Goal: Task Accomplishment & Management: Use online tool/utility

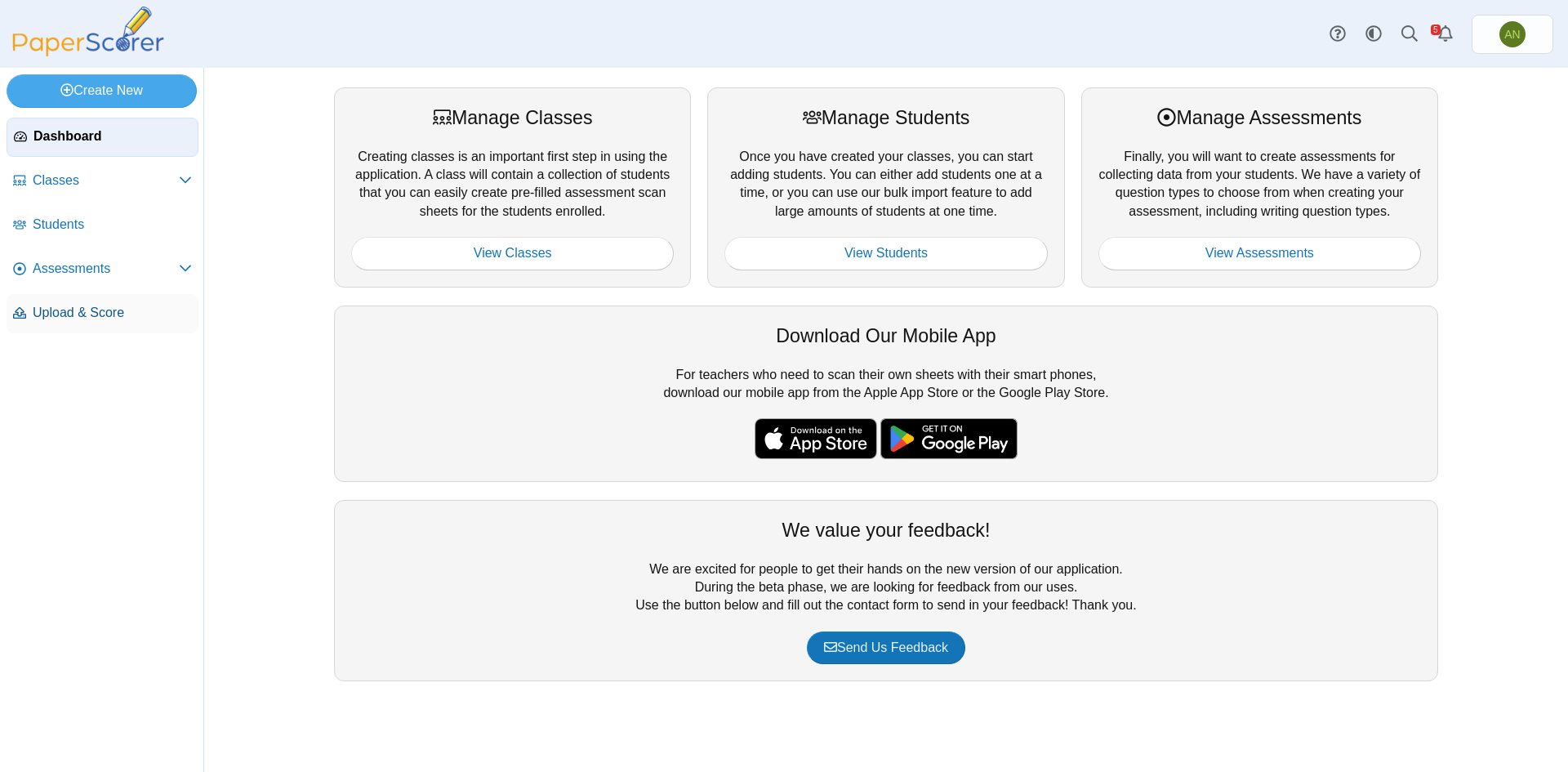
click at [108, 307] on span "Upload & Score" at bounding box center [112, 312] width 159 height 18
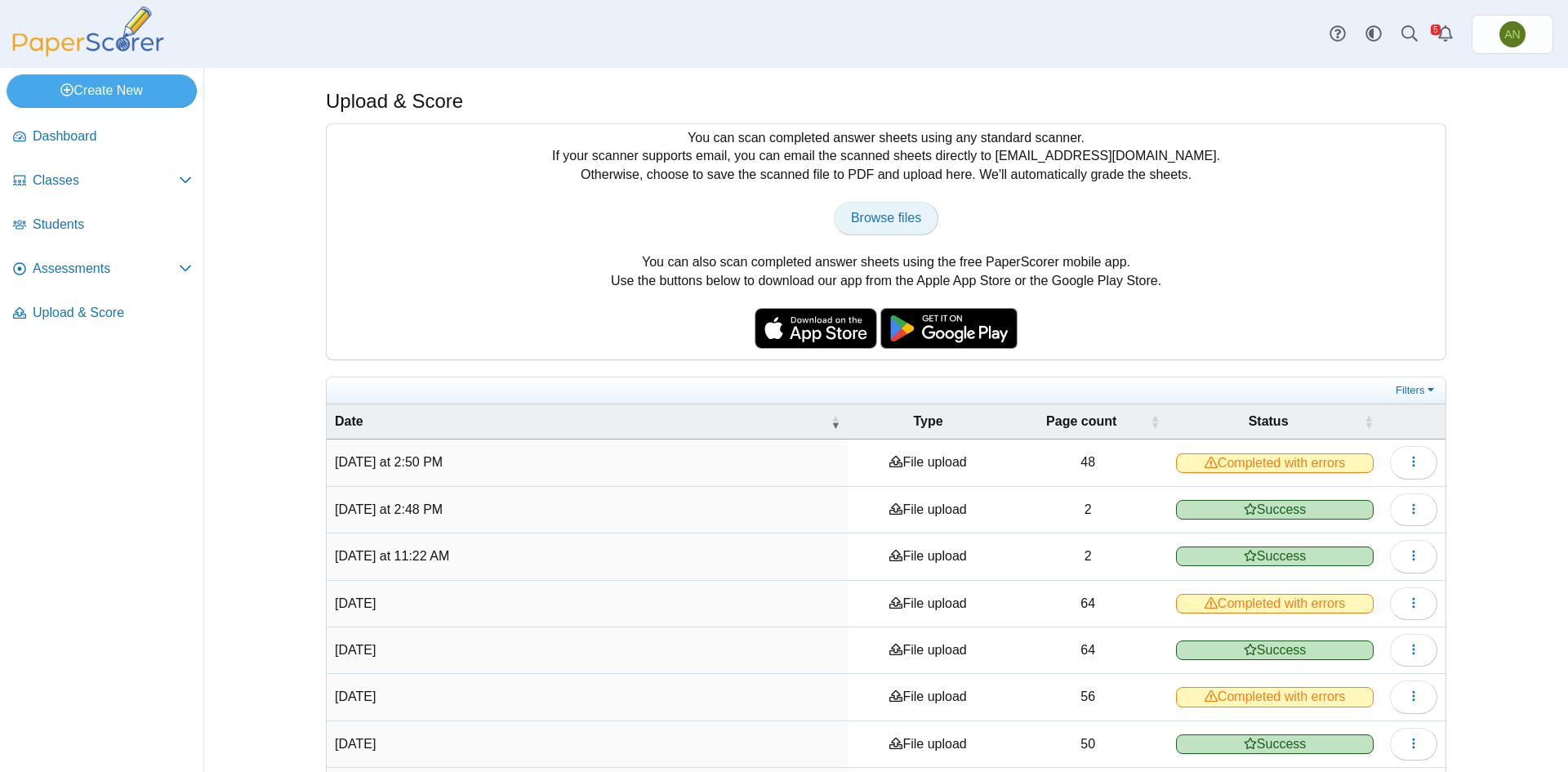
click at [878, 216] on span "Browse files" at bounding box center [886, 217] width 70 height 14
type input "**********"
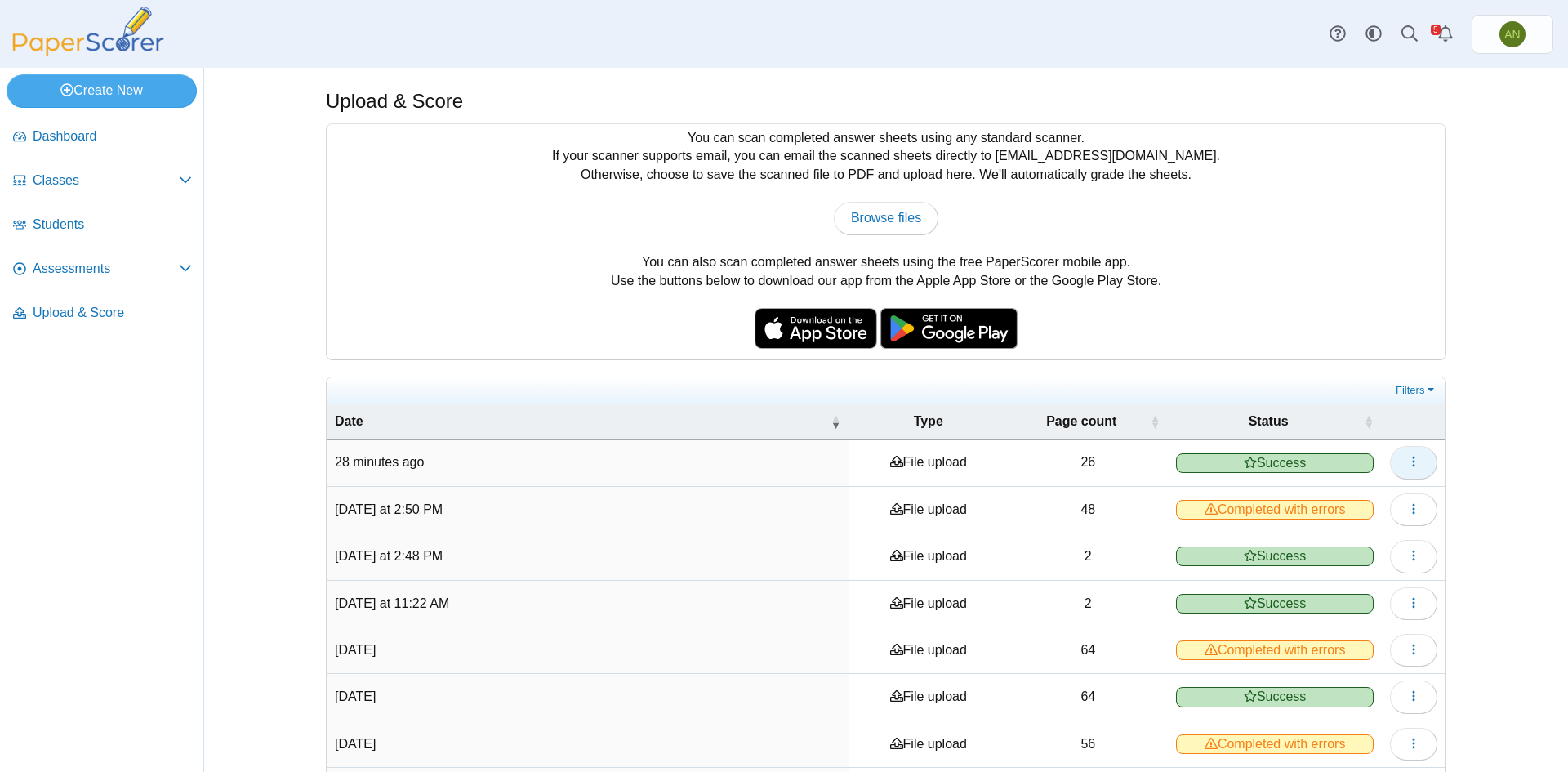
click at [1398, 463] on button "button" at bounding box center [1414, 462] width 48 height 33
click at [1408, 455] on span "button" at bounding box center [1413, 462] width 13 height 14
click at [97, 267] on span "Assessments" at bounding box center [106, 268] width 146 height 18
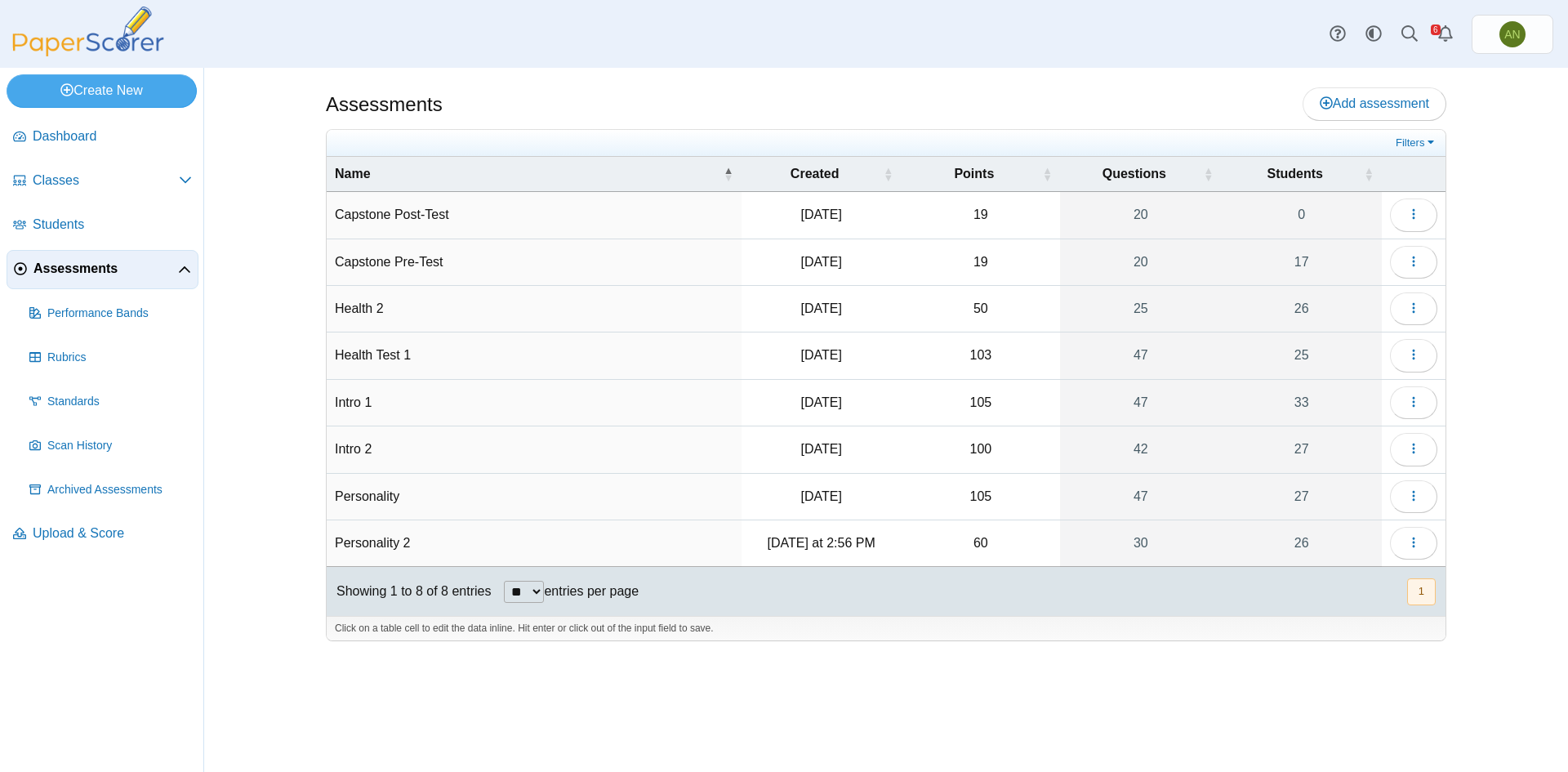
click at [416, 548] on td "Personality 2" at bounding box center [533, 543] width 414 height 47
click at [1403, 547] on button "button" at bounding box center [1414, 543] width 48 height 33
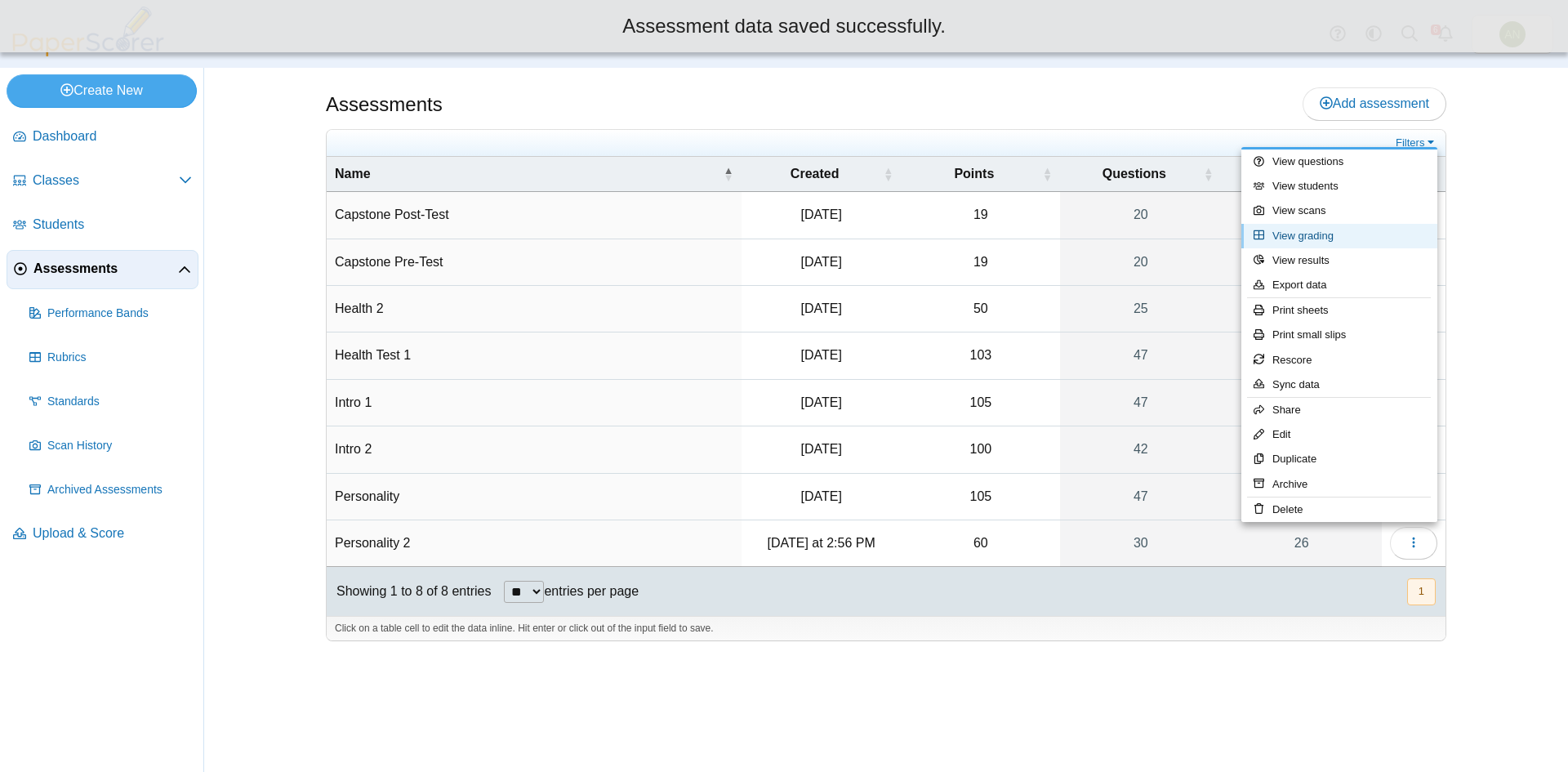
click at [1312, 237] on link "View grading" at bounding box center [1339, 236] width 196 height 25
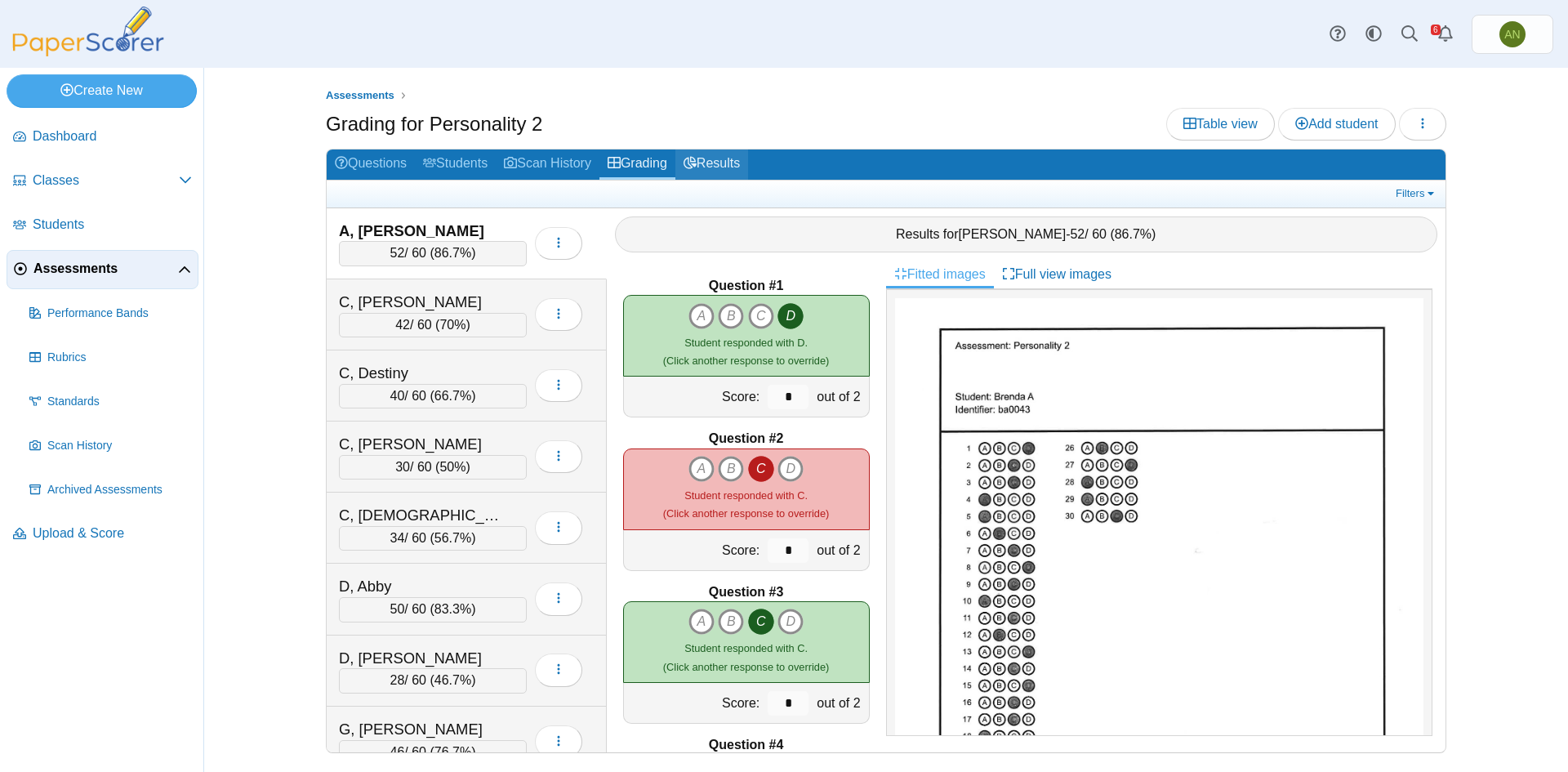
click at [728, 166] on link "Results" at bounding box center [712, 165] width 73 height 30
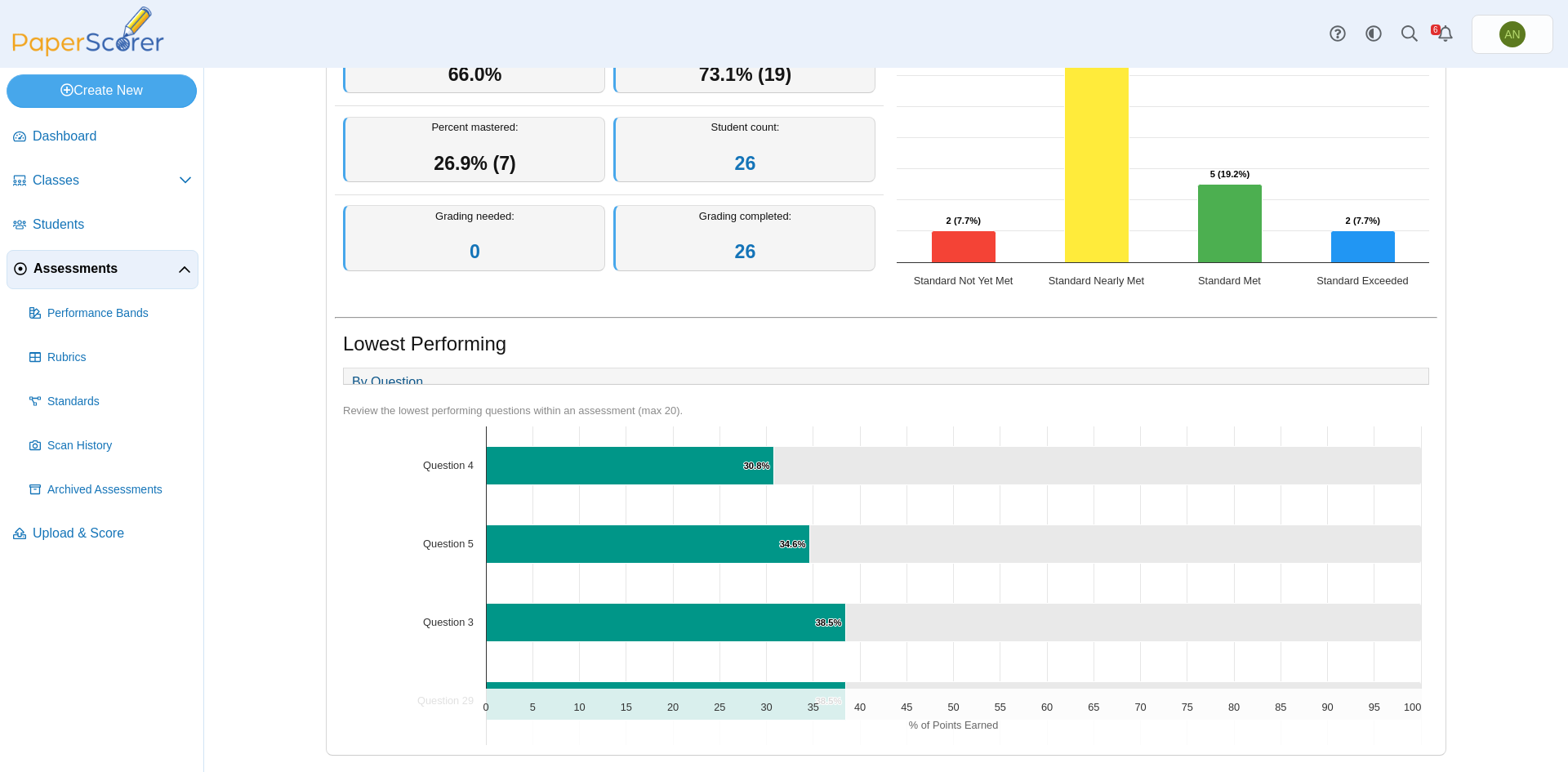
scroll to position [1, 0]
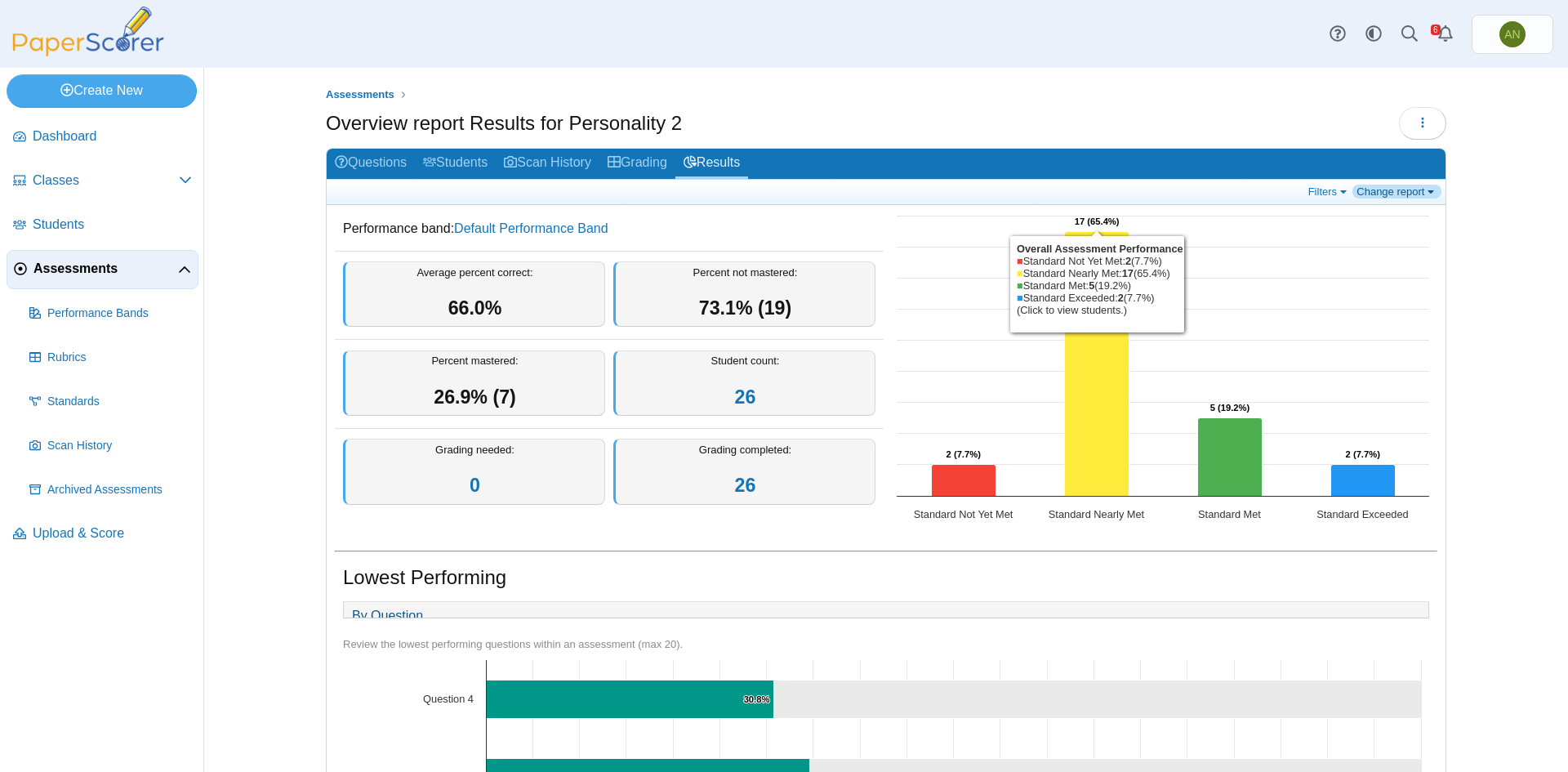
click at [1393, 194] on link "Change report" at bounding box center [1396, 192] width 89 height 14
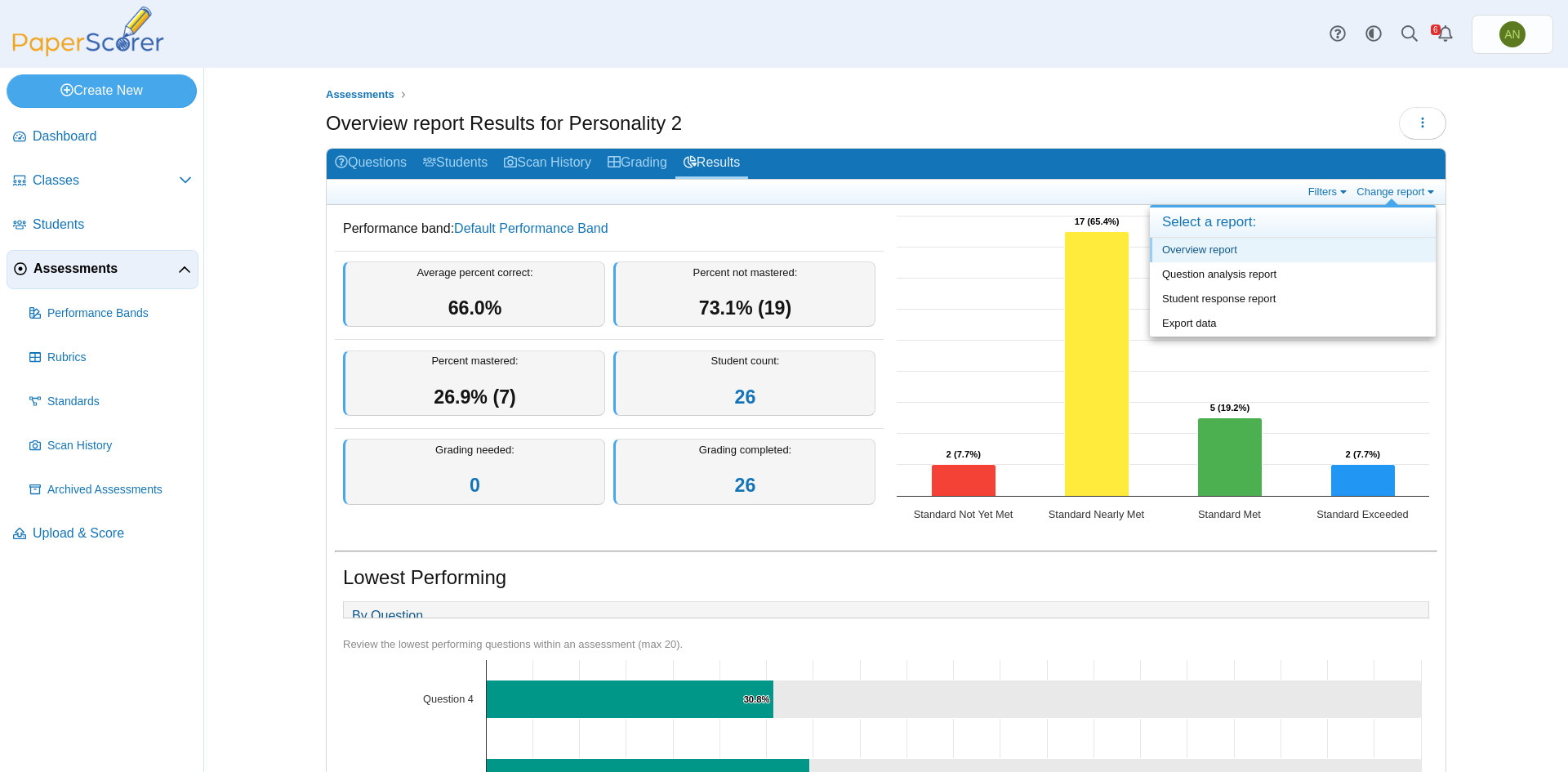
click at [1206, 254] on link "Overview report" at bounding box center [1293, 250] width 286 height 25
